Goal: Task Accomplishment & Management: Use online tool/utility

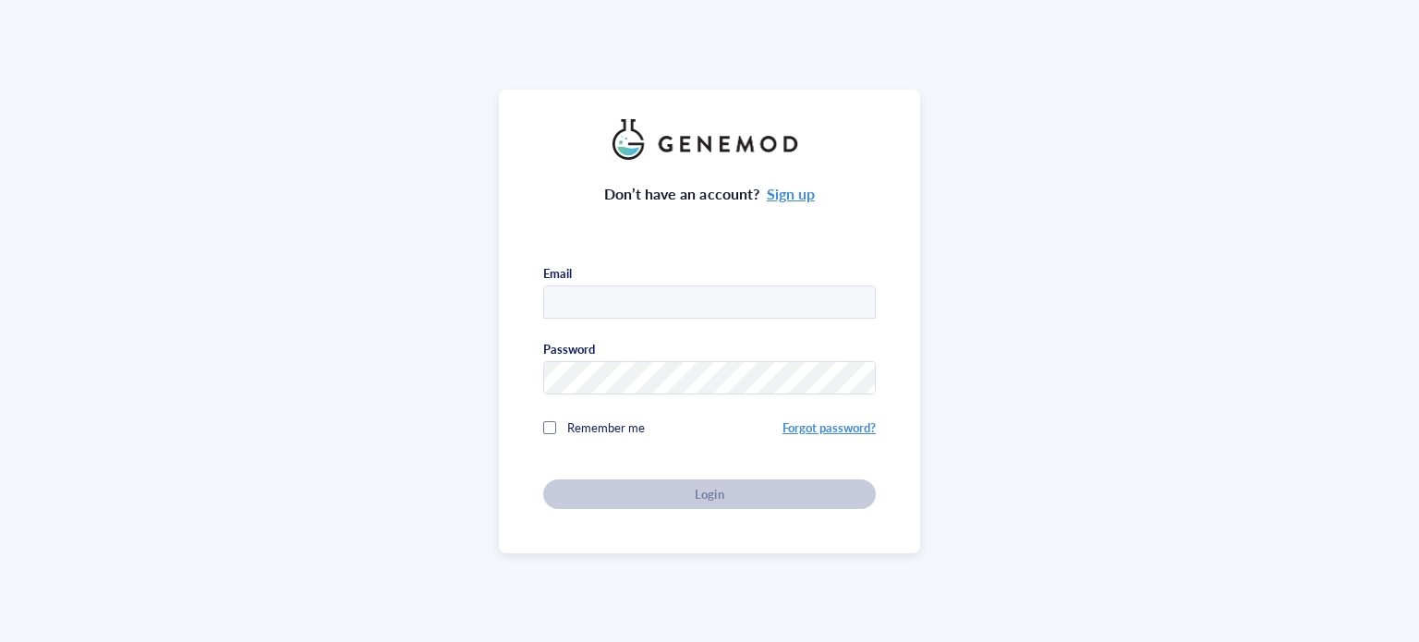
click at [713, 295] on input "text" at bounding box center [709, 302] width 331 height 33
type input "[EMAIL_ADDRESS][DOMAIN_NAME]"
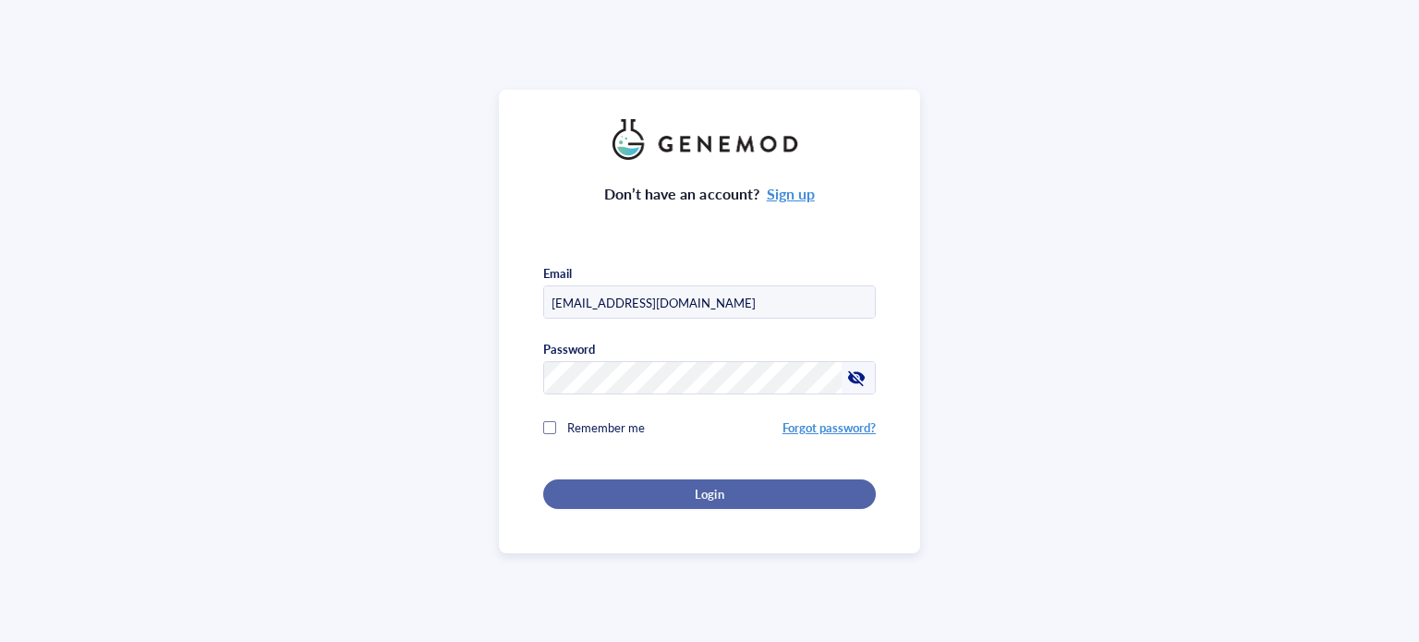
click at [698, 486] on span "Login" at bounding box center [709, 494] width 29 height 17
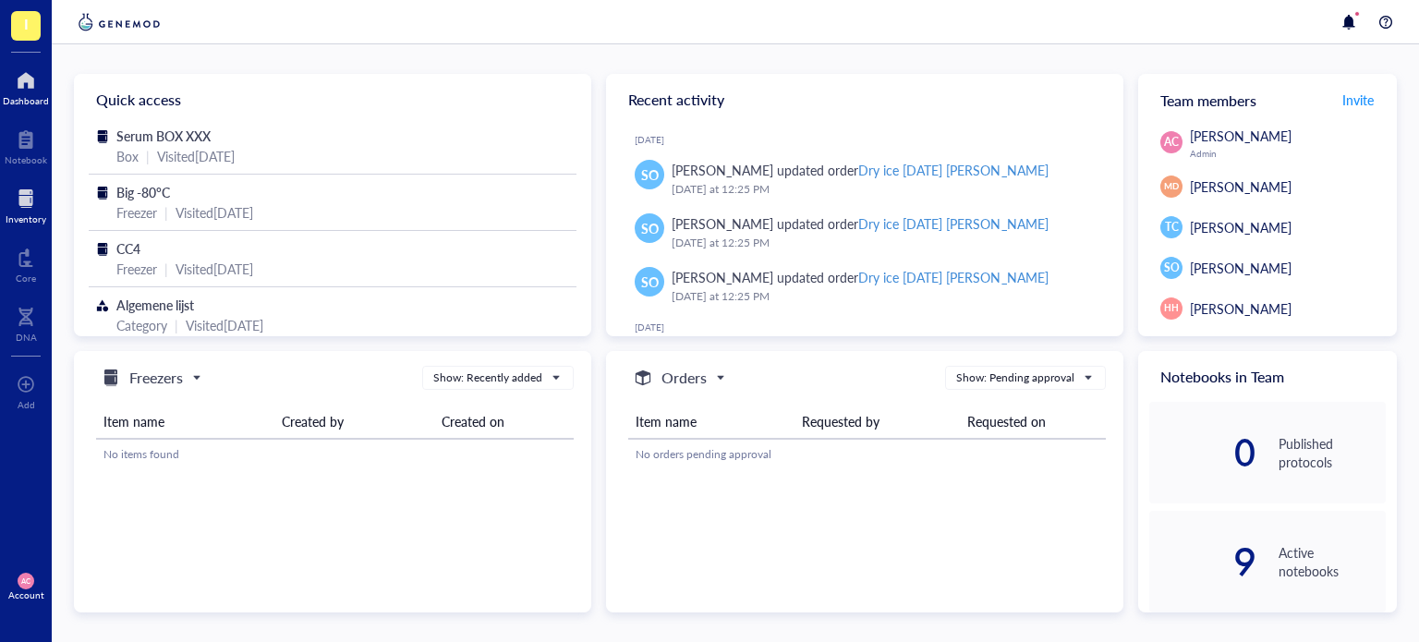
click at [18, 202] on div at bounding box center [26, 199] width 41 height 30
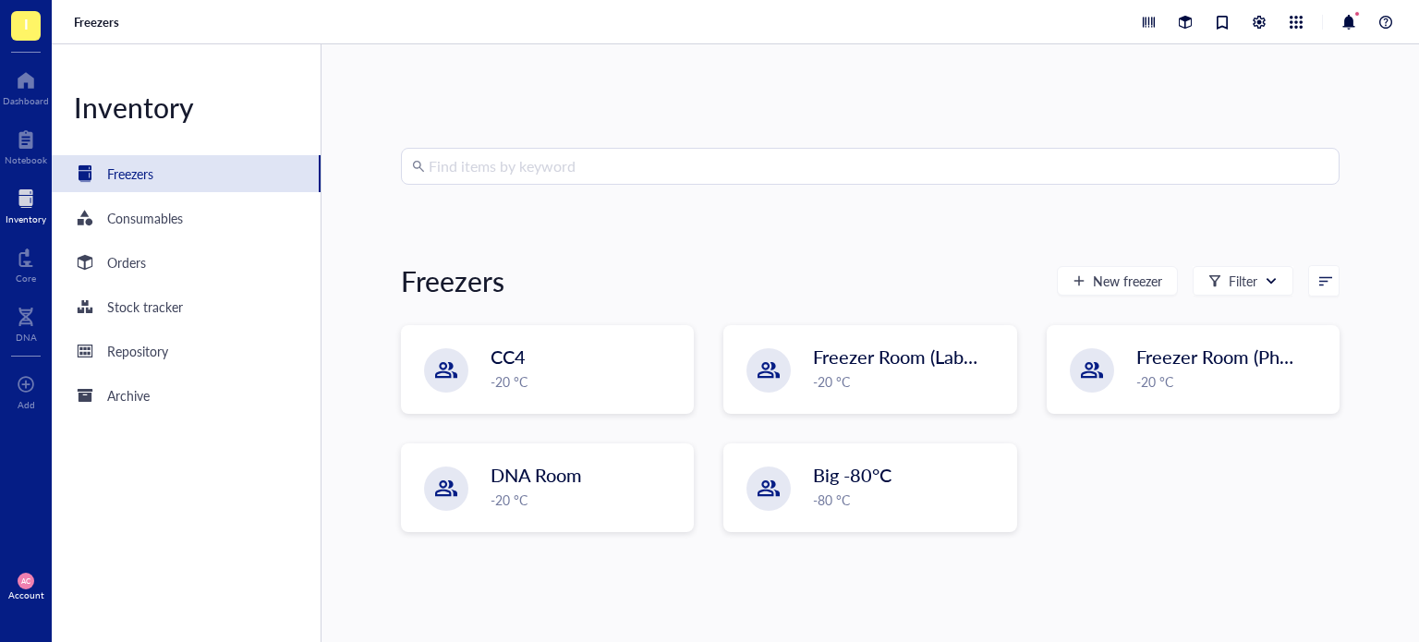
click at [117, 237] on div "Inventory Freezers Consumables Orders Stock tracker Repository Archive" at bounding box center [187, 343] width 270 height 598
click at [133, 262] on div "Orders" at bounding box center [126, 262] width 39 height 20
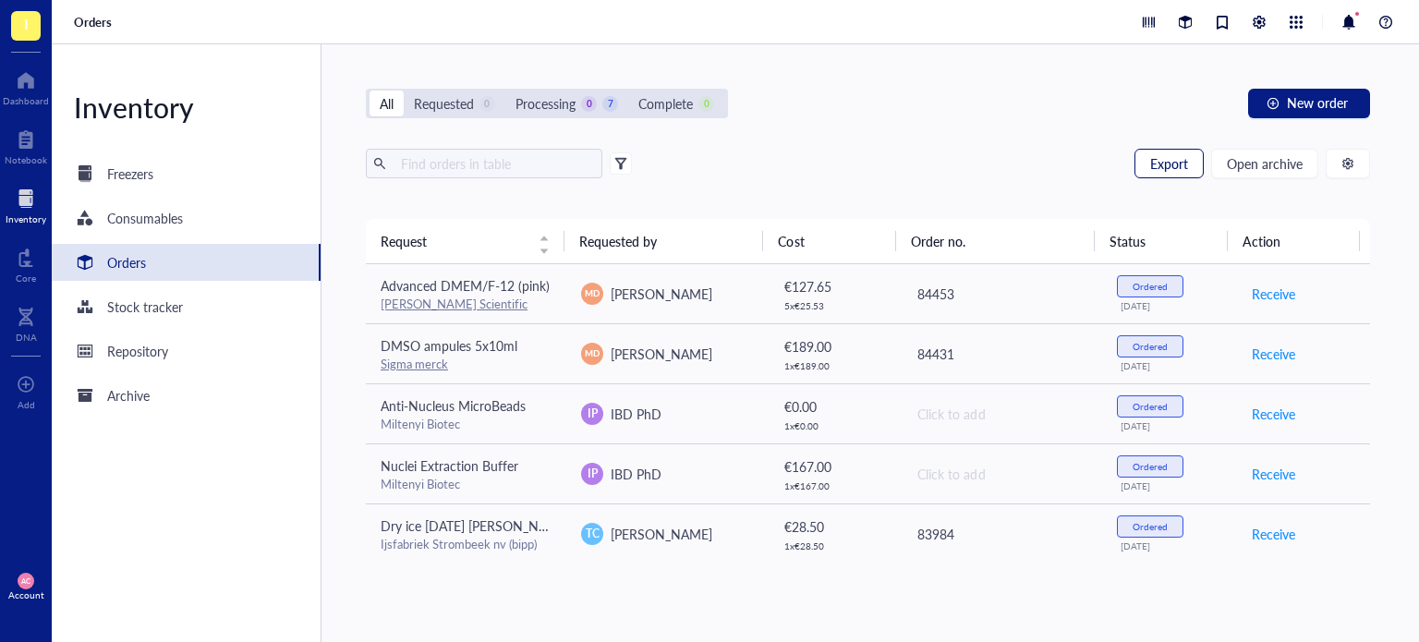
click at [1172, 165] on span "Export" at bounding box center [1169, 163] width 38 height 15
click at [1275, 163] on span "Open archive" at bounding box center [1265, 163] width 76 height 15
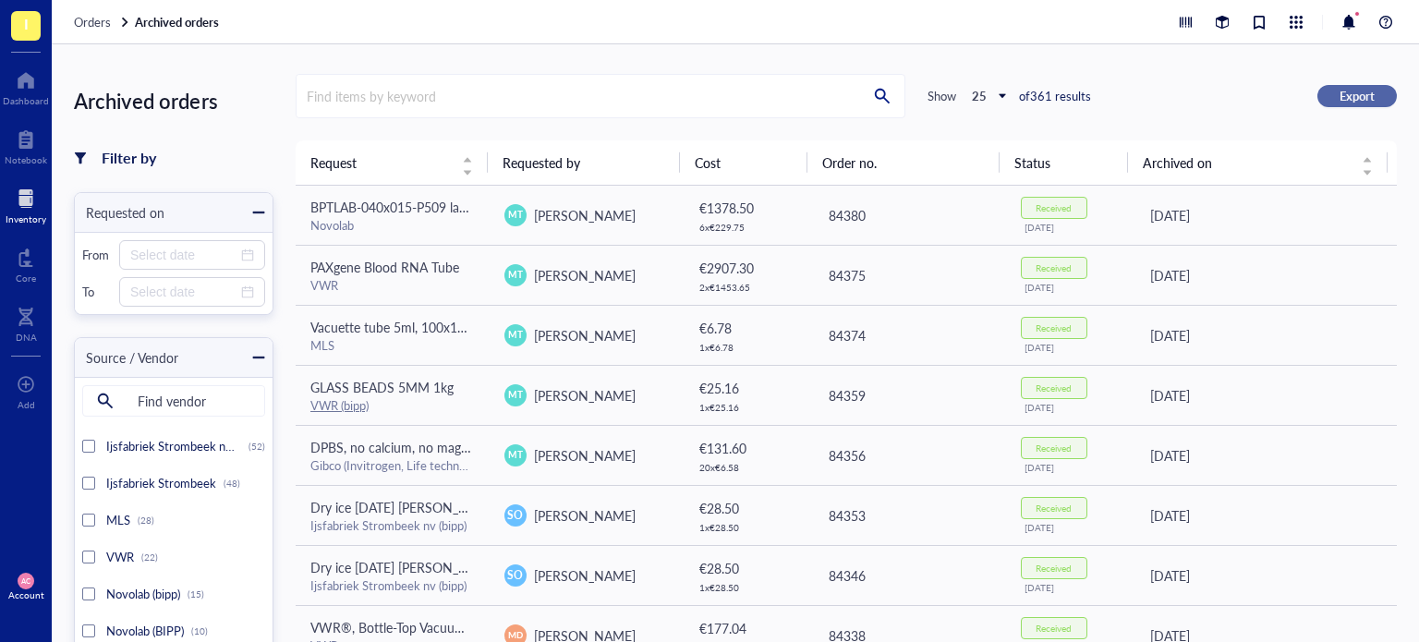
click at [1352, 95] on span "Export" at bounding box center [1357, 96] width 35 height 17
